Goal: Check status: Check status

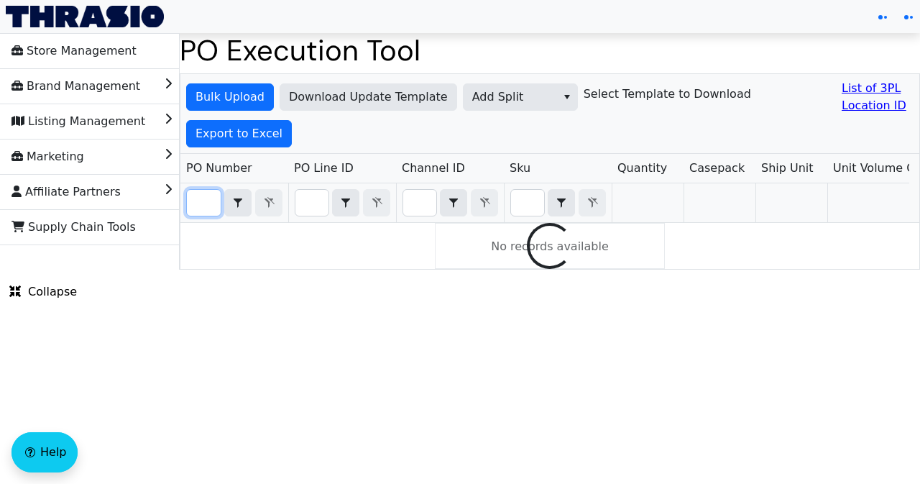
click at [207, 199] on input "Filter" at bounding box center [204, 203] width 34 height 26
paste input "PO66503"
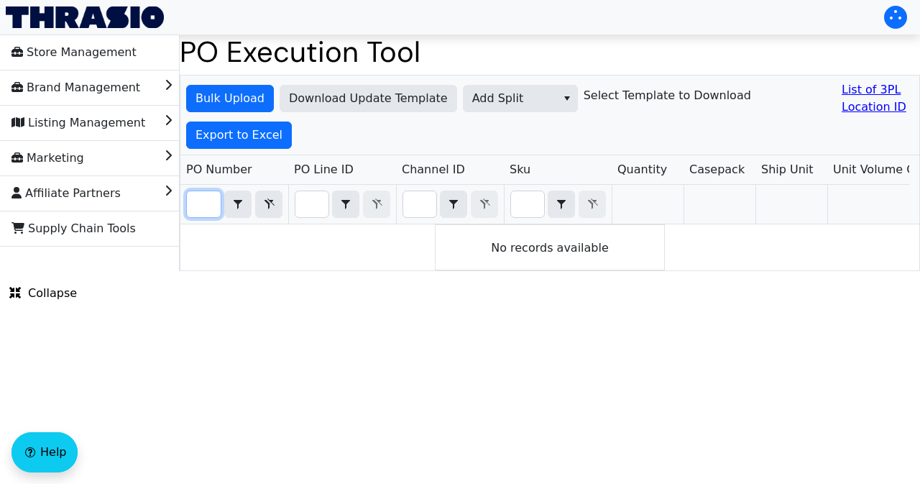
type input "PO66503"
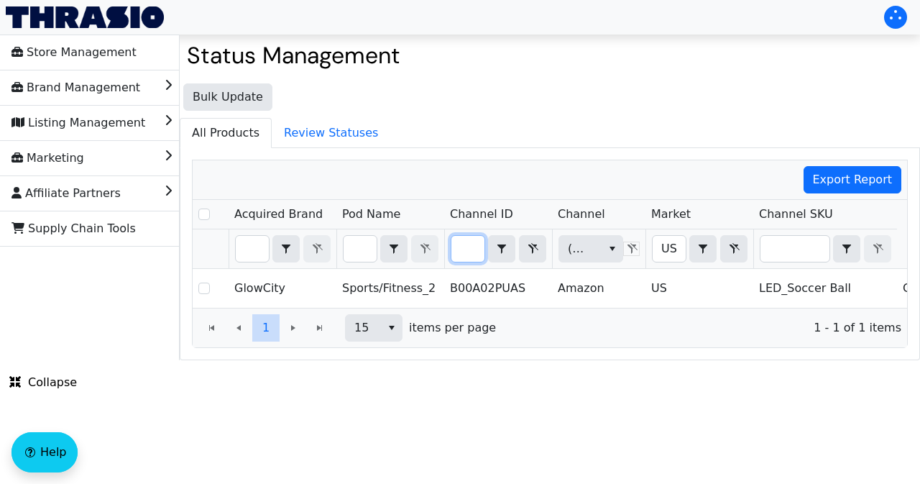
drag, startPoint x: 458, startPoint y: 251, endPoint x: 484, endPoint y: 252, distance: 25.9
click at [484, 252] on input "B00A02PUAS" at bounding box center [467, 249] width 33 height 26
type input "B087D6BC8S"
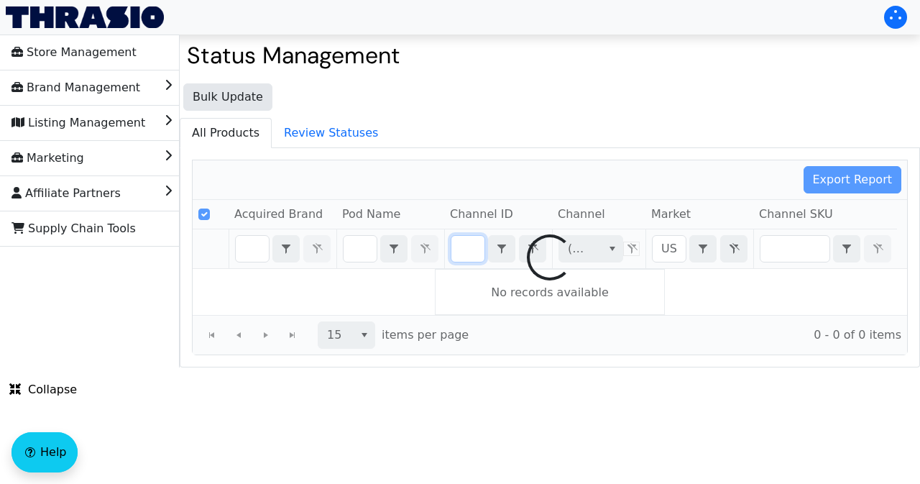
scroll to position [0, 53]
checkbox input "false"
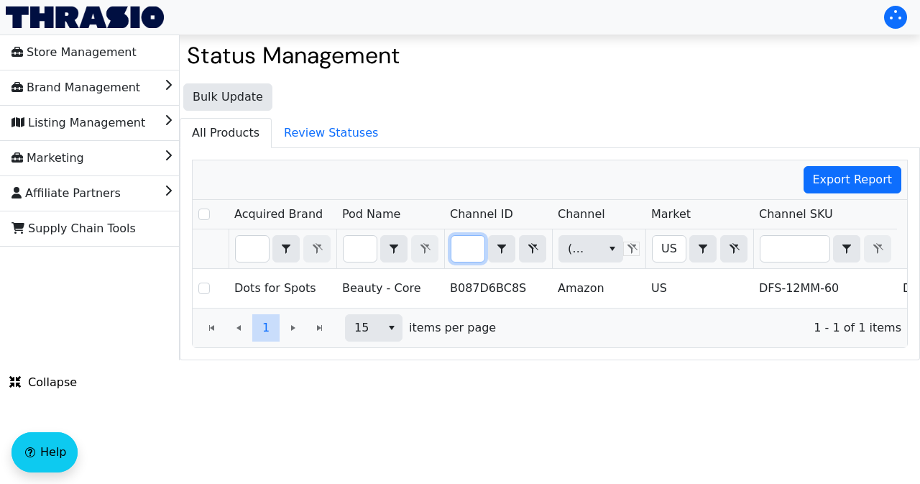
type input "B087D6BC8S"
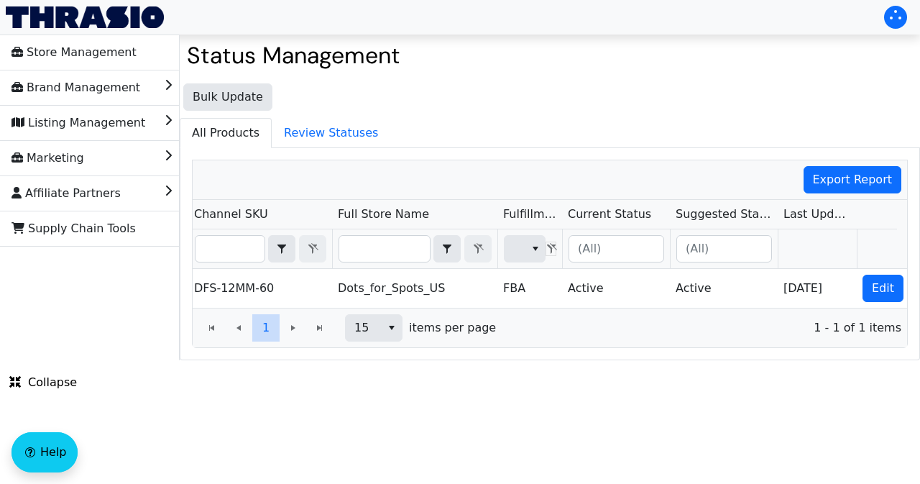
scroll to position [0, 567]
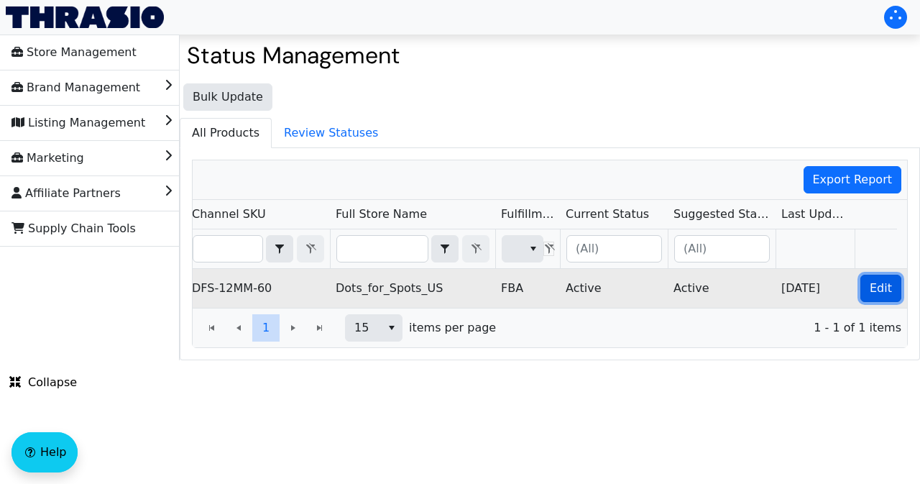
click at [875, 285] on span "Edit" at bounding box center [880, 288] width 22 height 17
checkbox input "true"
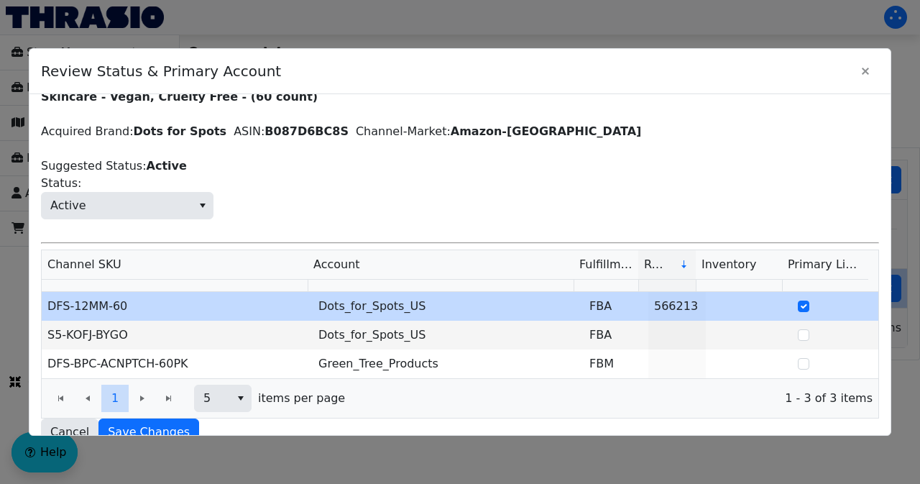
scroll to position [53, 0]
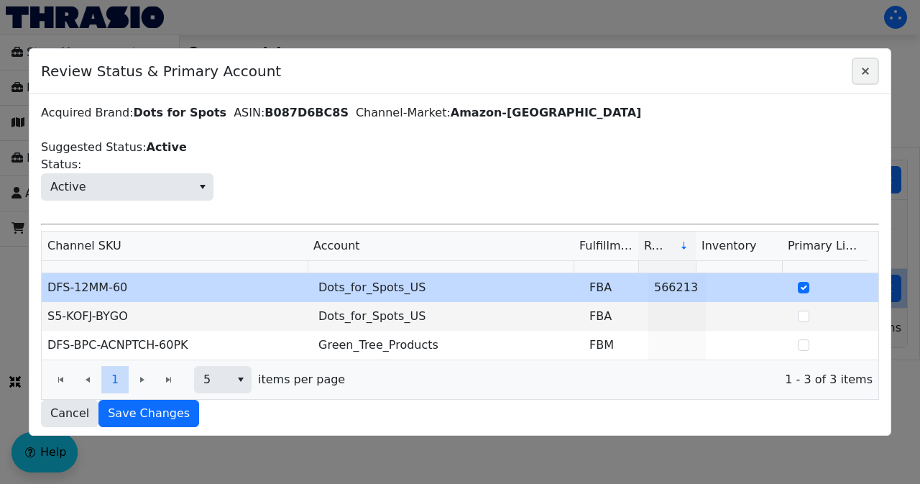
click at [865, 70] on icon "Close" at bounding box center [865, 71] width 7 height 7
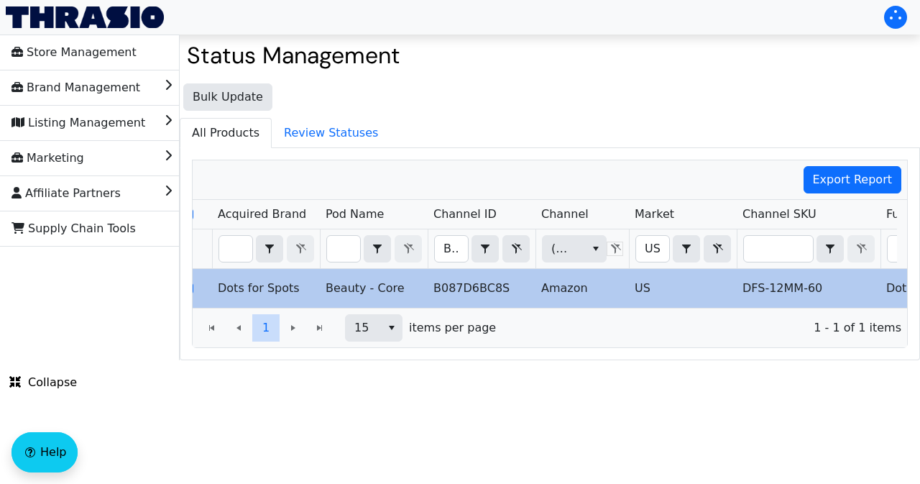
scroll to position [0, 0]
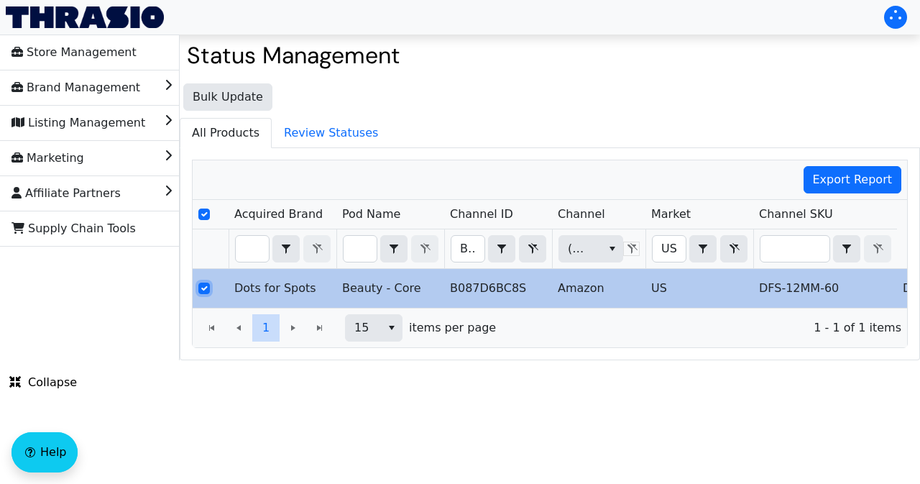
click at [206, 284] on input "Select Row" at bounding box center [203, 287] width 11 height 11
checkbox input "false"
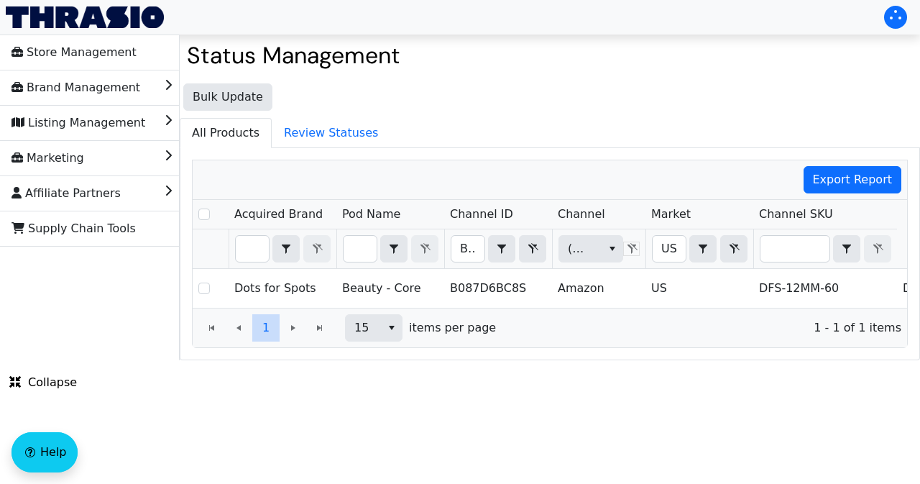
click at [652, 360] on html "Store Management Brand Management Listing Management Marketing Affiliate Partne…" at bounding box center [460, 180] width 920 height 360
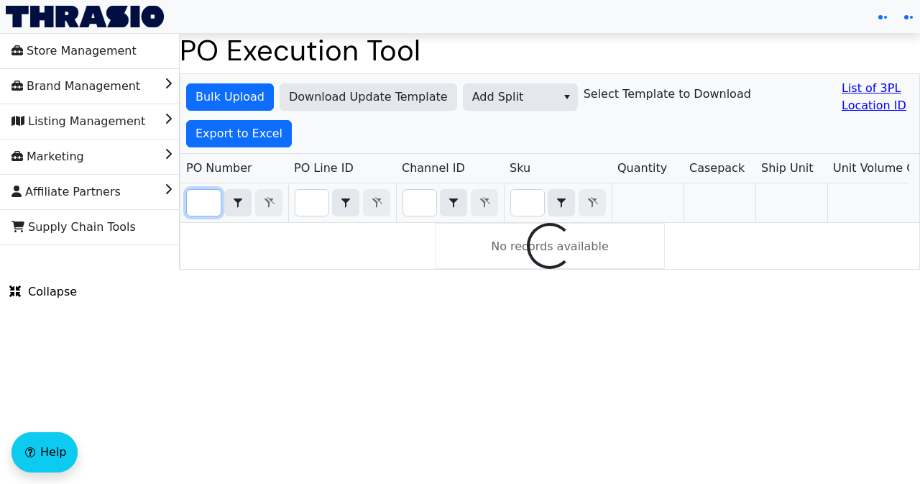
click at [206, 203] on input "Filter" at bounding box center [204, 203] width 34 height 26
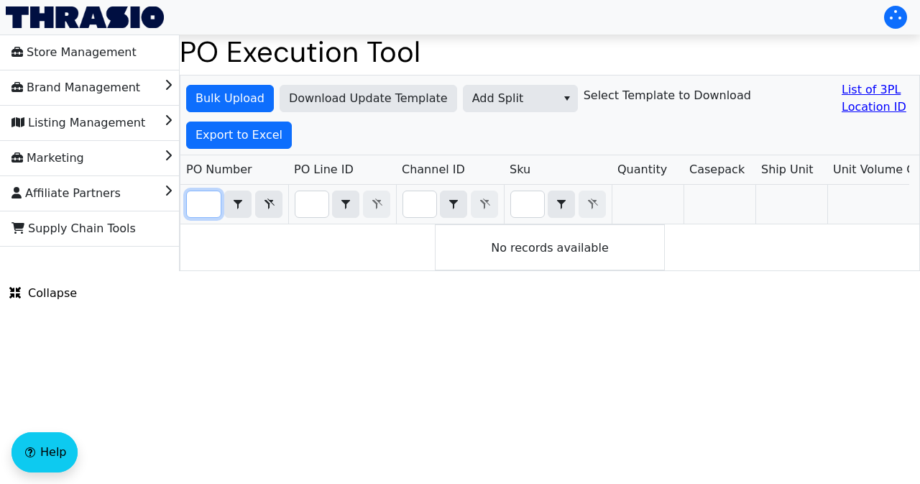
scroll to position [0, 32]
type input "PO66503"
